Goal: Find contact information: Find contact information

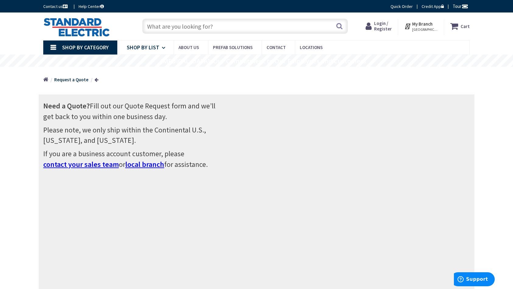
click at [141, 52] on link "Shop By List" at bounding box center [145, 48] width 56 height 14
click at [282, 85] on div "Home Request a Quote" at bounding box center [256, 78] width 457 height 22
click at [278, 51] on link "Contact" at bounding box center [278, 48] width 33 height 14
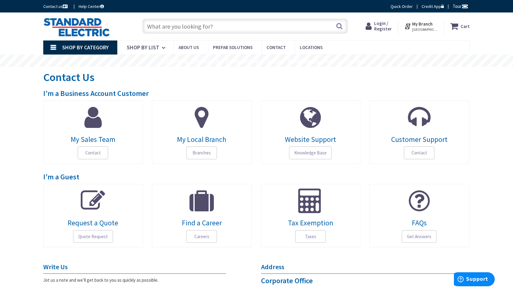
click at [101, 132] on link "My Sales Team Contact" at bounding box center [93, 132] width 100 height 63
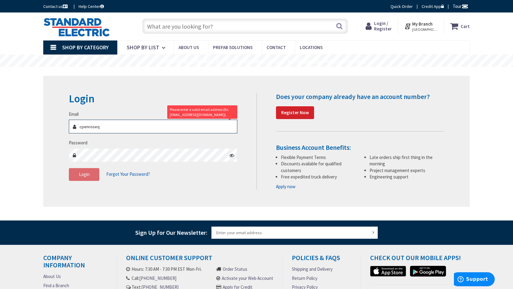
click at [140, 132] on input "cpenroseq" at bounding box center [153, 127] width 169 height 14
type input "cpenrose@standardelectric.com"
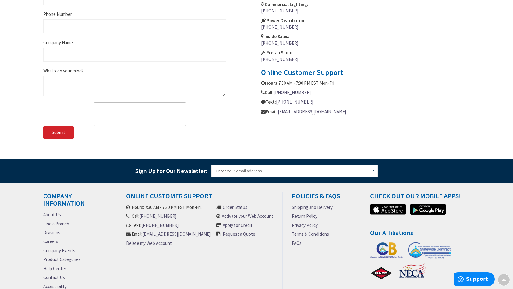
scroll to position [366, 0]
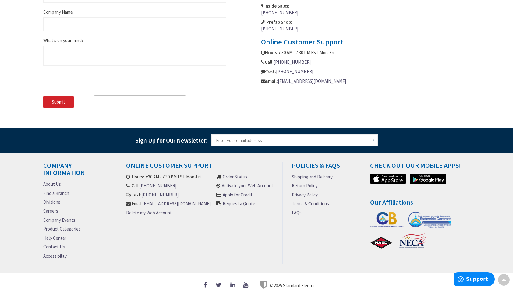
click at [161, 207] on link "[EMAIL_ADDRESS][DOMAIN_NAME]" at bounding box center [176, 204] width 68 height 6
drag, startPoint x: 205, startPoint y: 210, endPoint x: 126, endPoint y: 212, distance: 79.0
click at [126, 212] on div "Online Customer Support Hours: 7:30 AM - 7:30 PM EST Mon-Fri. Call: [PHONE_NUMB…" at bounding box center [200, 213] width 166 height 102
drag, startPoint x: 126, startPoint y: 212, endPoint x: 140, endPoint y: 210, distance: 13.8
copy link "[EMAIL_ADDRESS][DOMAIN_NAME]"
